Goal: Task Accomplishment & Management: Manage account settings

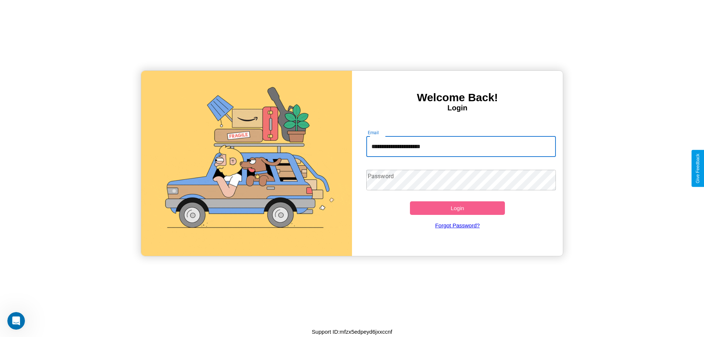
type input "**********"
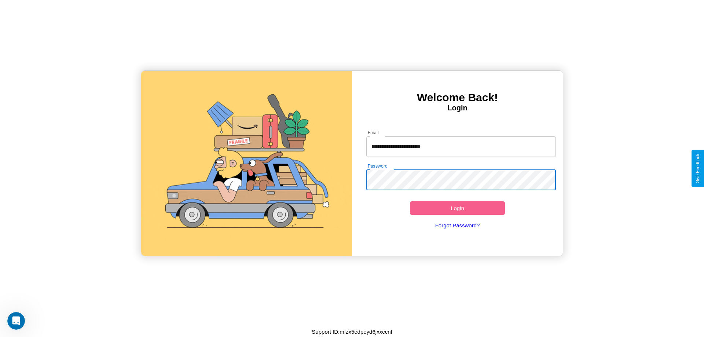
click at [457, 208] on button "Login" at bounding box center [457, 208] width 95 height 14
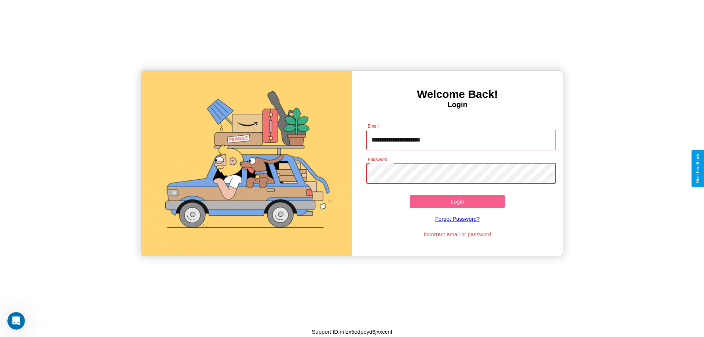
click at [457, 201] on button "Login" at bounding box center [457, 202] width 95 height 14
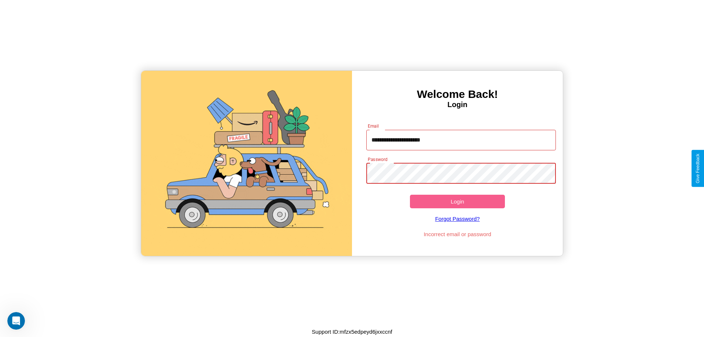
click at [457, 201] on button "Login" at bounding box center [457, 202] width 95 height 14
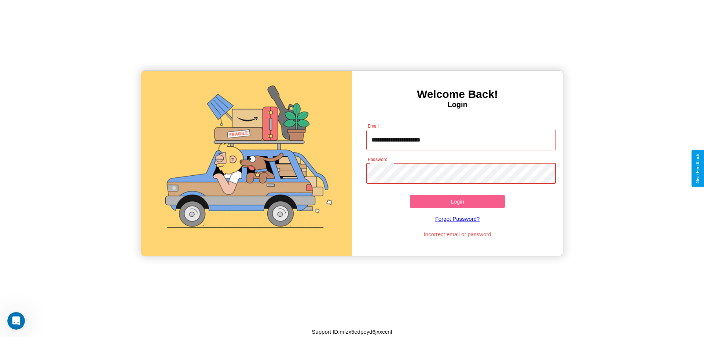
click at [457, 201] on button "Login" at bounding box center [457, 202] width 95 height 14
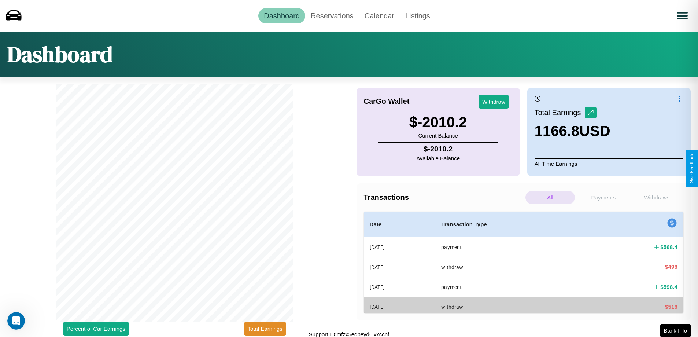
scroll to position [2, 0]
